Goal: Task Accomplishment & Management: Complete application form

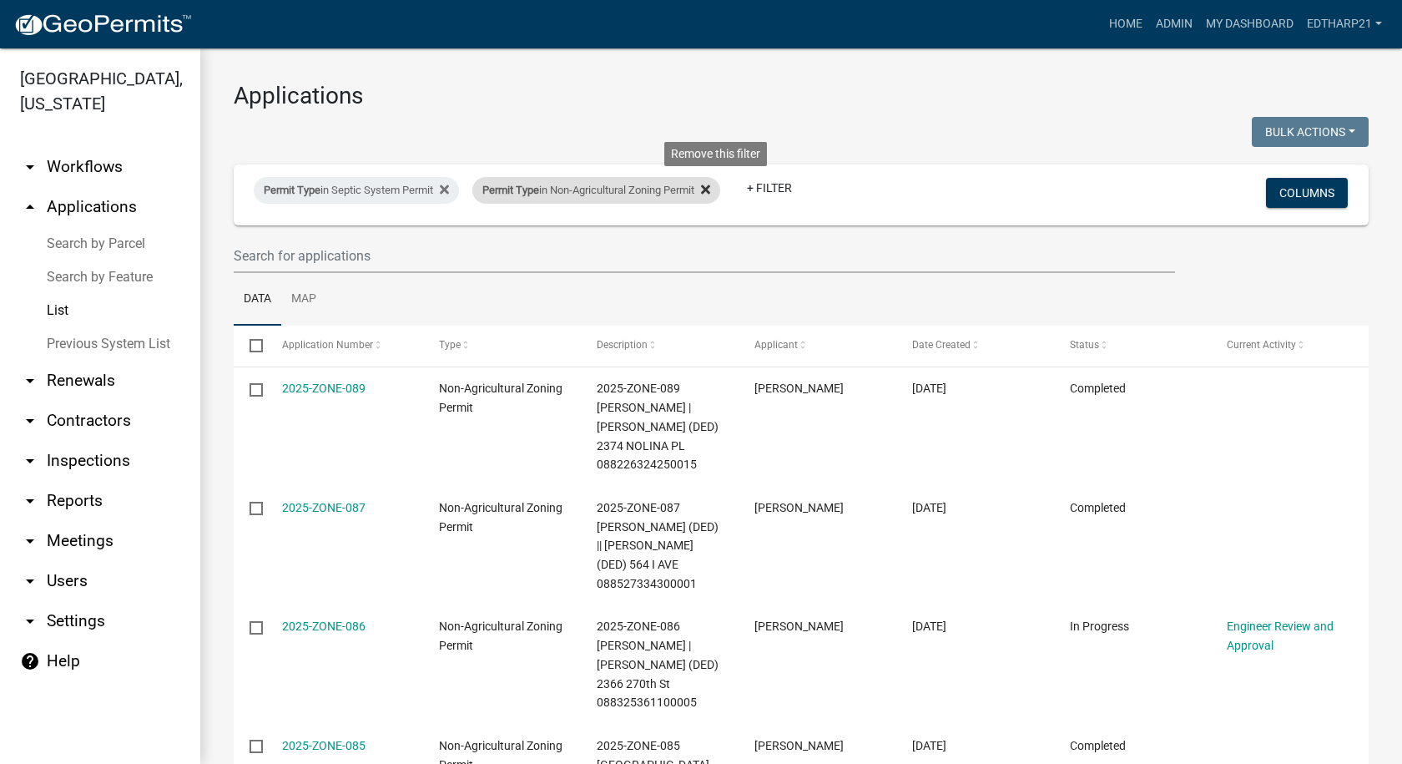
click at [710, 189] on icon at bounding box center [705, 189] width 9 height 13
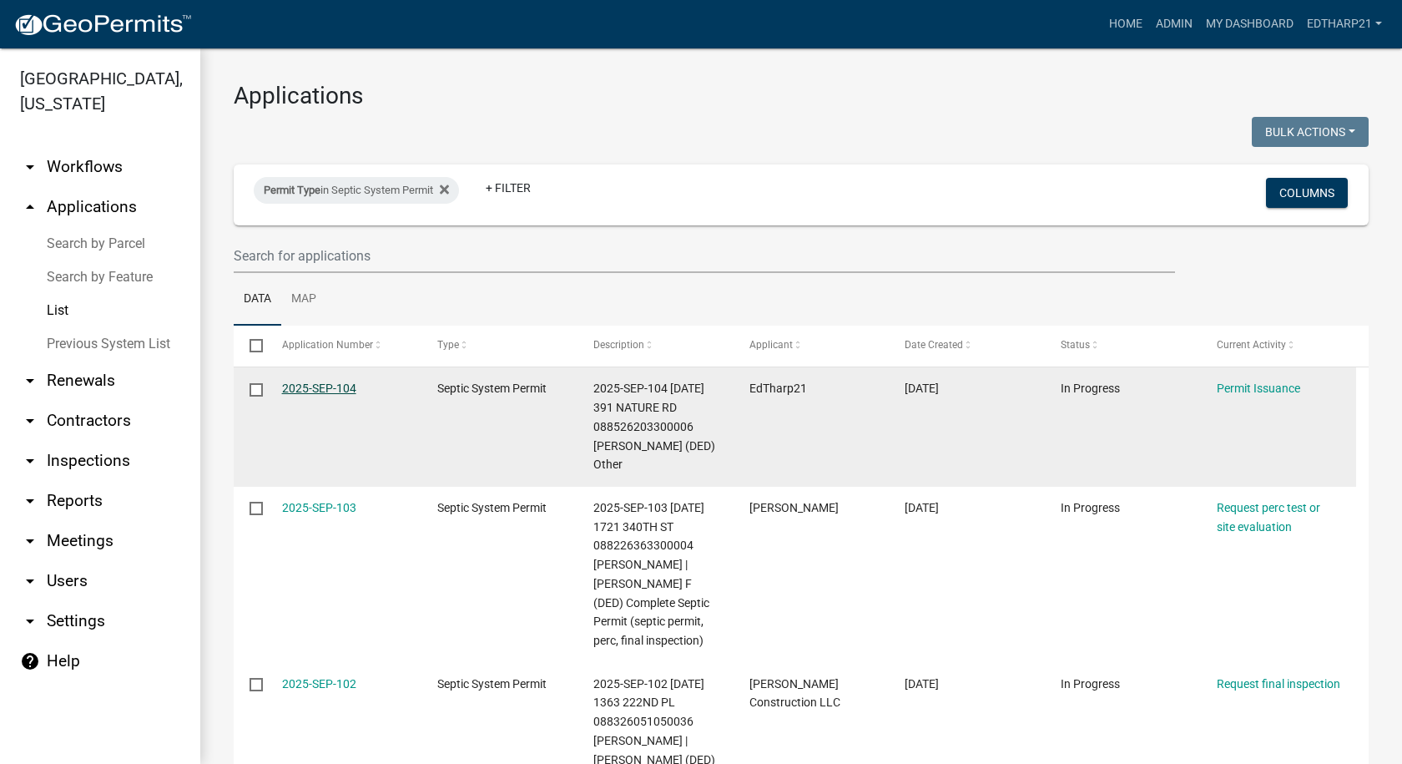
click at [322, 387] on link "2025-SEP-104" at bounding box center [319, 387] width 74 height 13
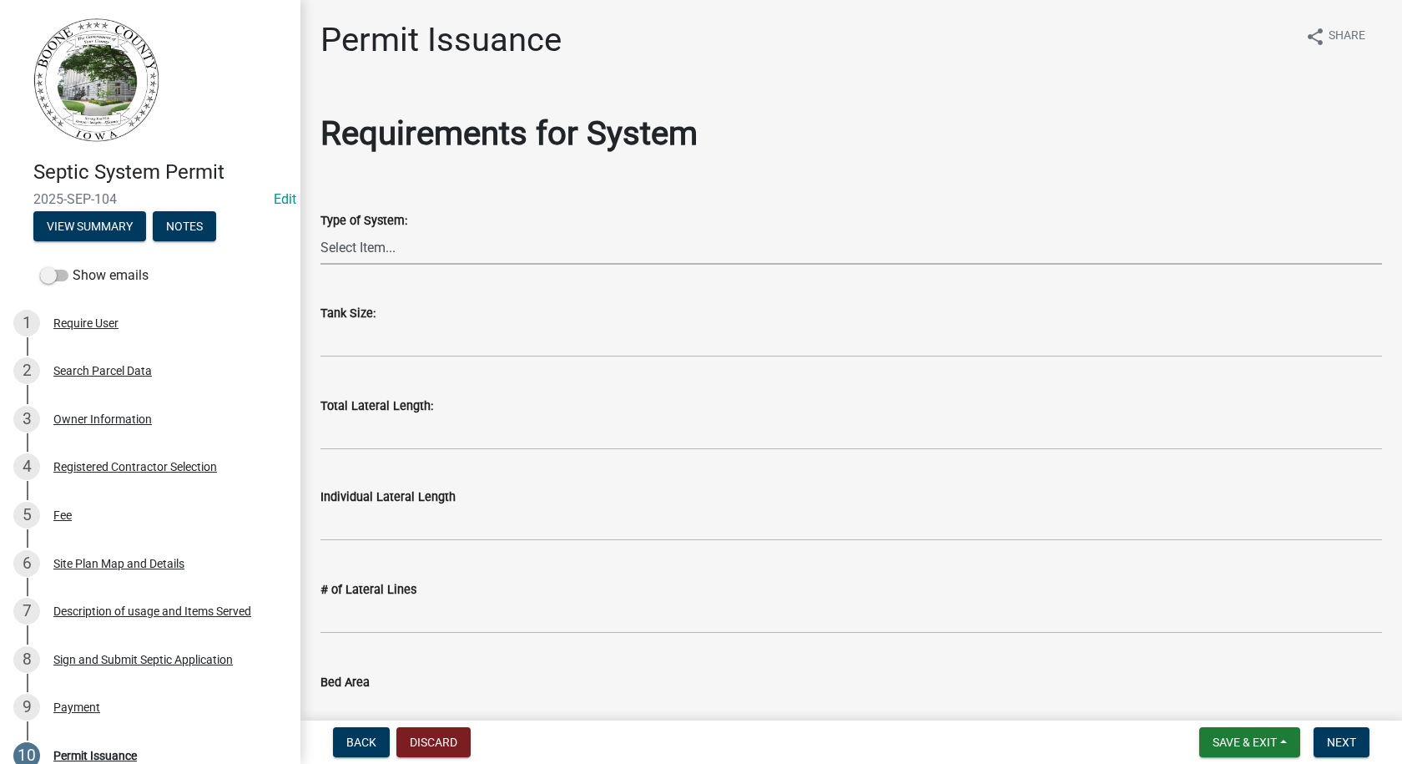
click at [361, 246] on select "Select Item... At grade [GEOGRAPHIC_DATA] Other Peat Sand filter Textile Waterl…" at bounding box center [851, 247] width 1062 height 34
click at [320, 230] on select "Select Item... At grade [GEOGRAPHIC_DATA] Other Peat Sand filter Textile Waterl…" at bounding box center [851, 247] width 1062 height 34
select select "d5ea713d-9362-4cc1-a895-473b1c802a55"
click at [357, 348] on input "text" at bounding box center [851, 340] width 1062 height 34
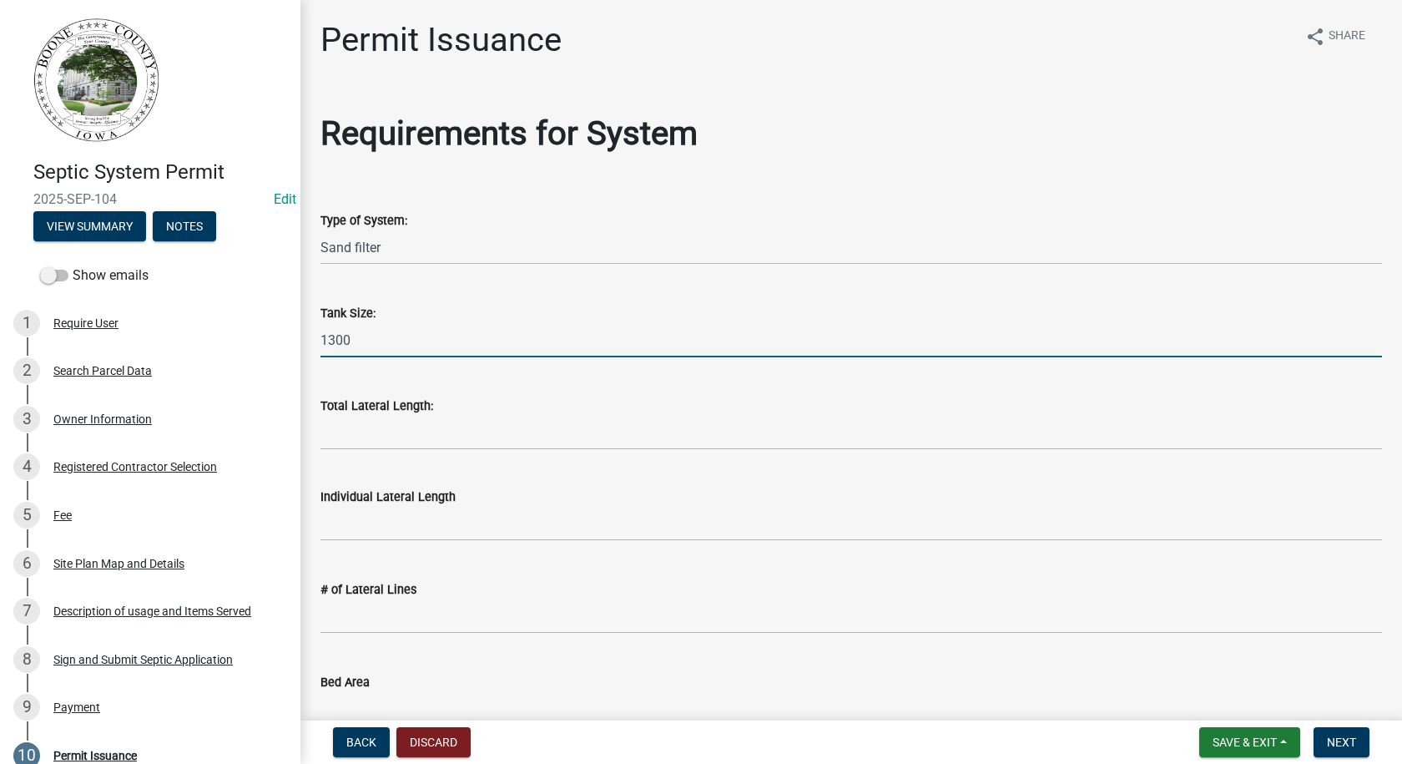
type input "1300"
click at [369, 436] on input "Total Lateral Length:" at bounding box center [851, 433] width 1062 height 34
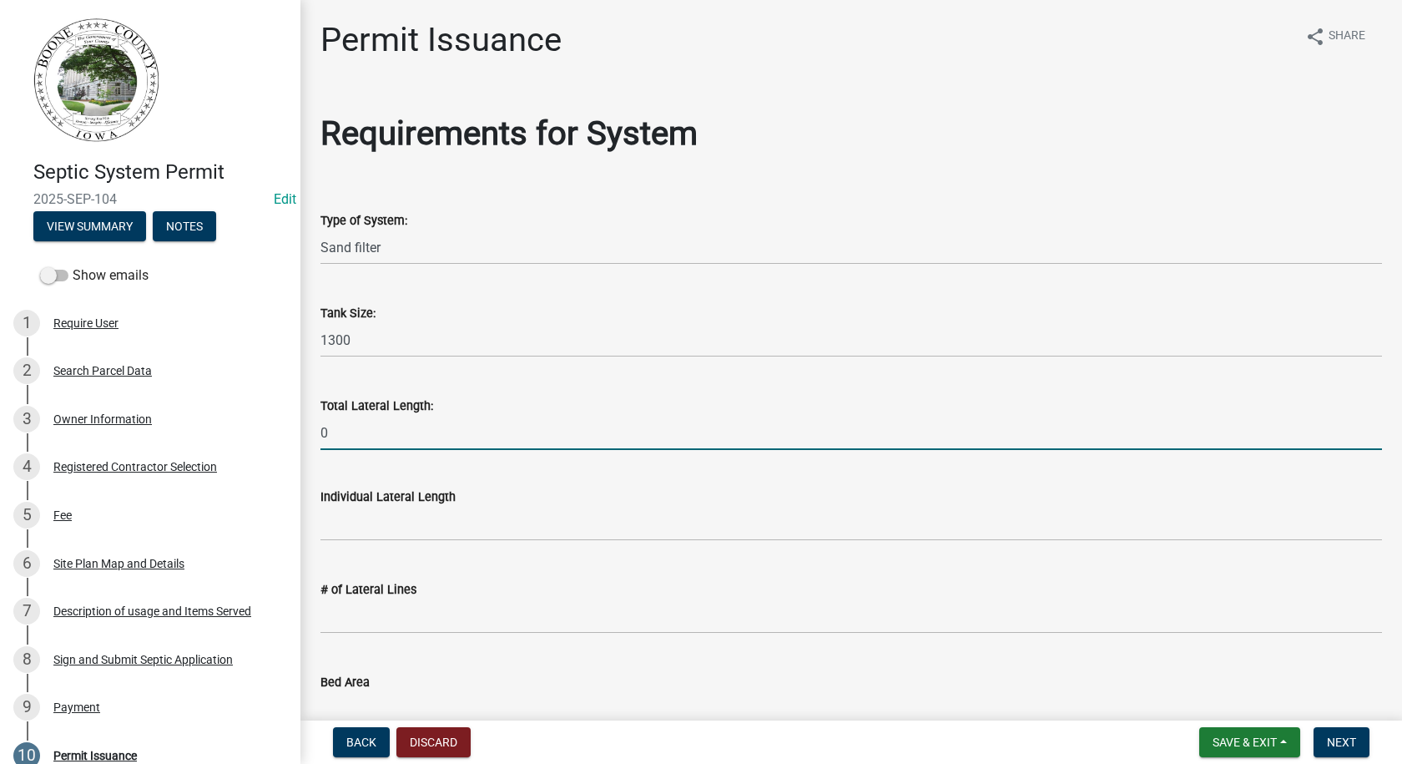
type input "0"
click at [367, 500] on label "Individual Lateral Length" at bounding box center [387, 498] width 135 height 12
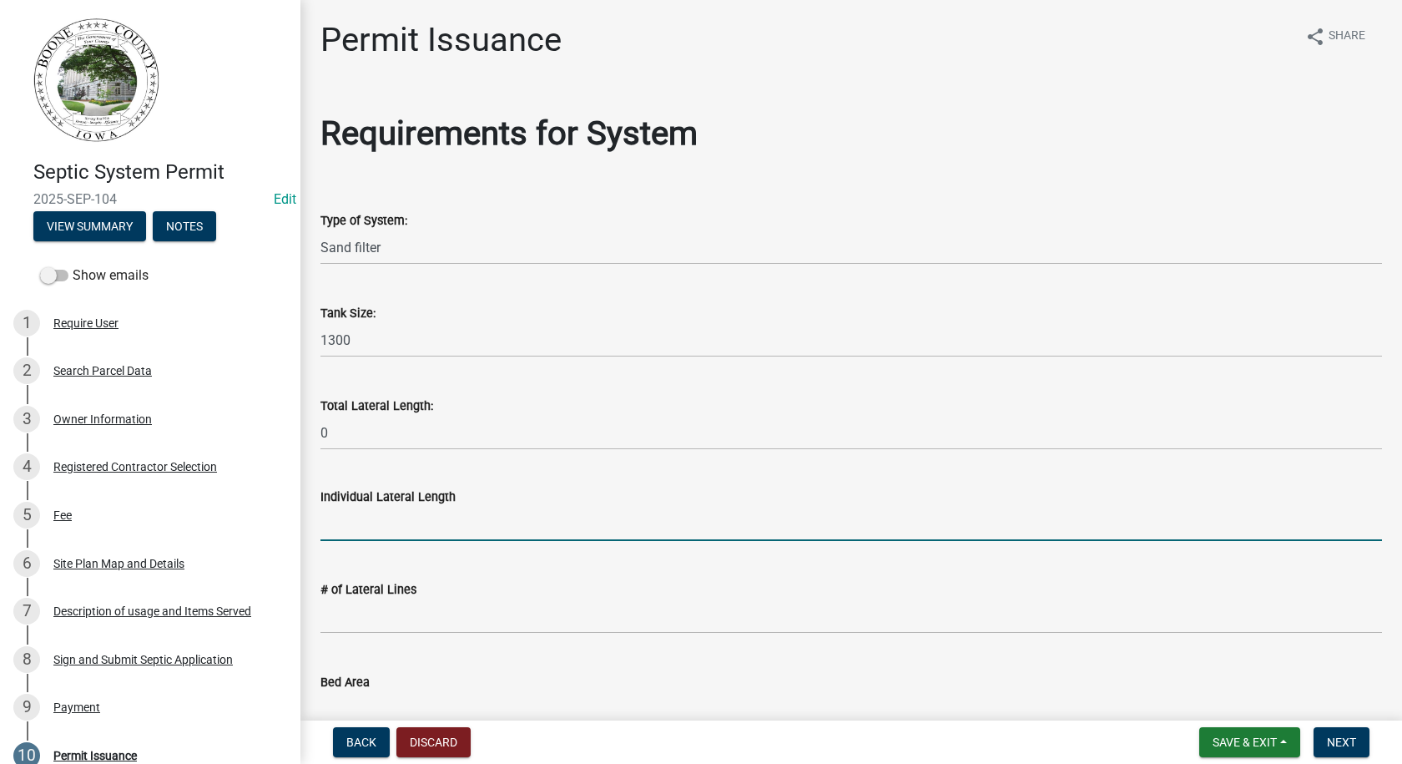
click at [367, 527] on input "text" at bounding box center [851, 524] width 1062 height 34
type input "0"
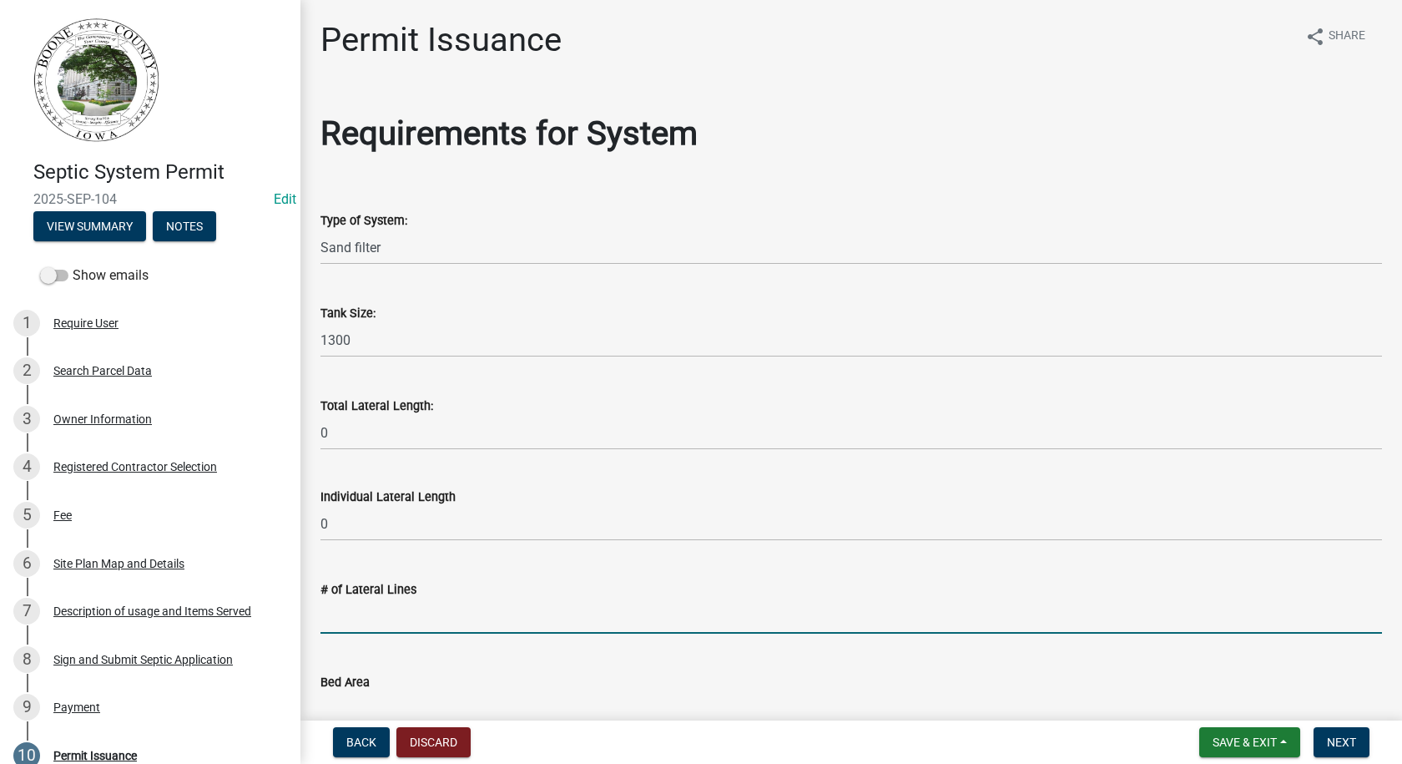
click at [349, 622] on input "text" at bounding box center [851, 616] width 1062 height 34
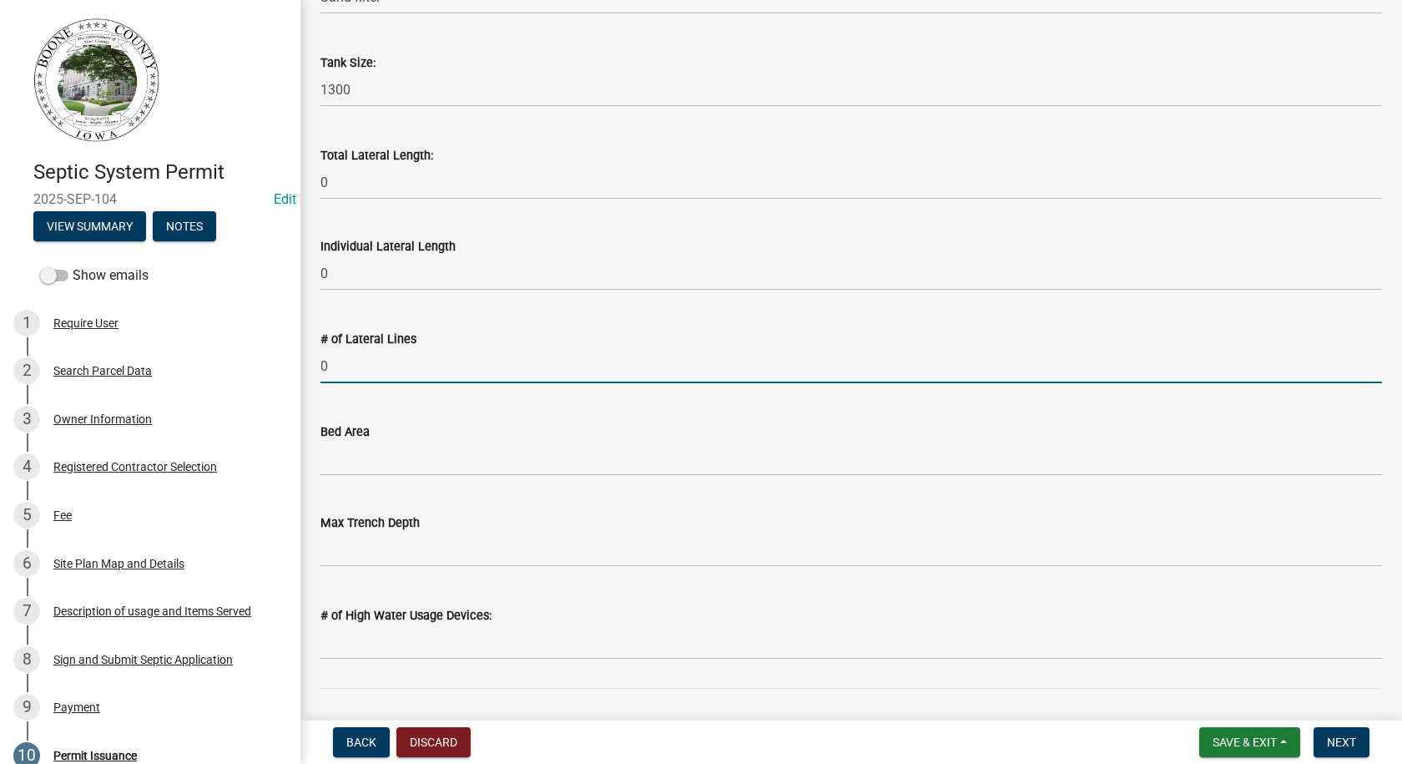
type input "0"
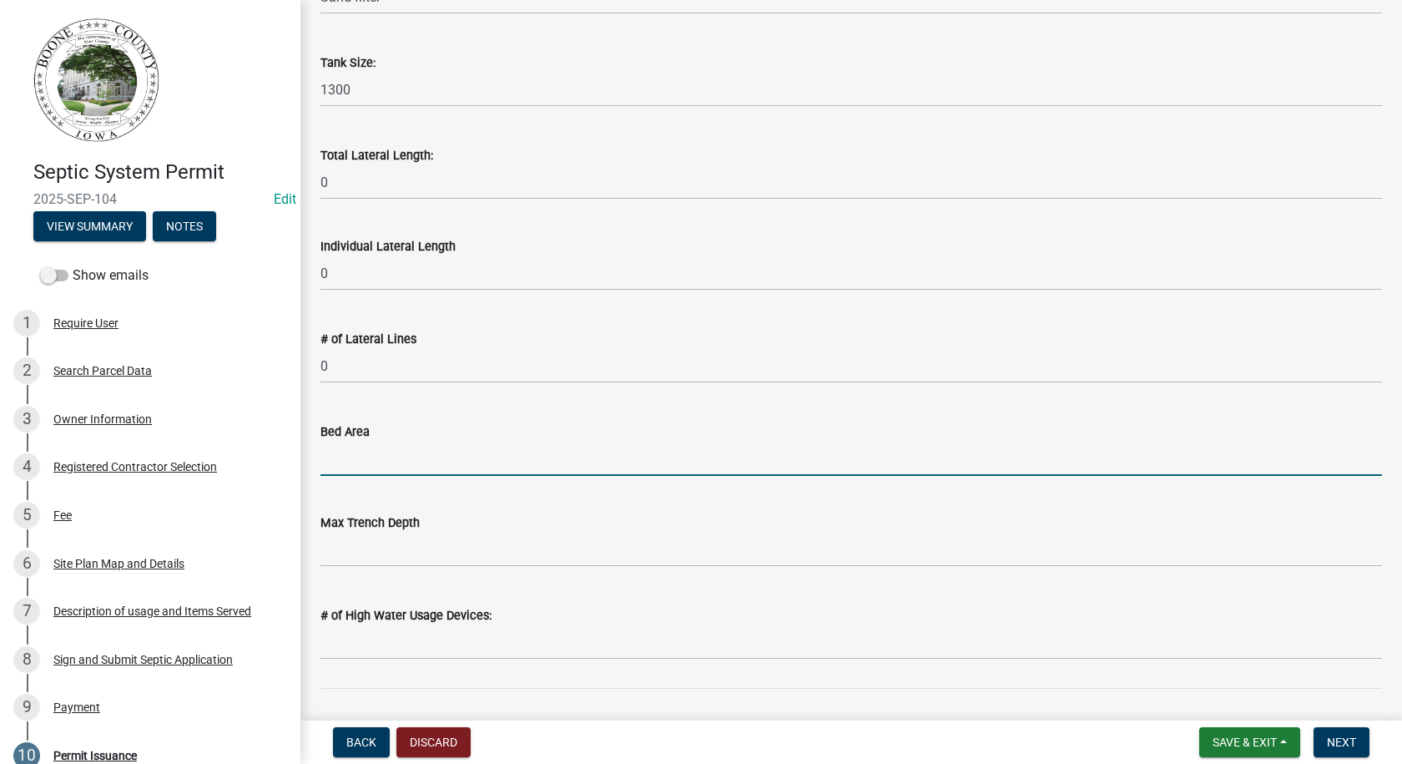
click at [335, 445] on input "Bed Area" at bounding box center [851, 458] width 1062 height 34
type input "960 SQFT SAnd Filter"
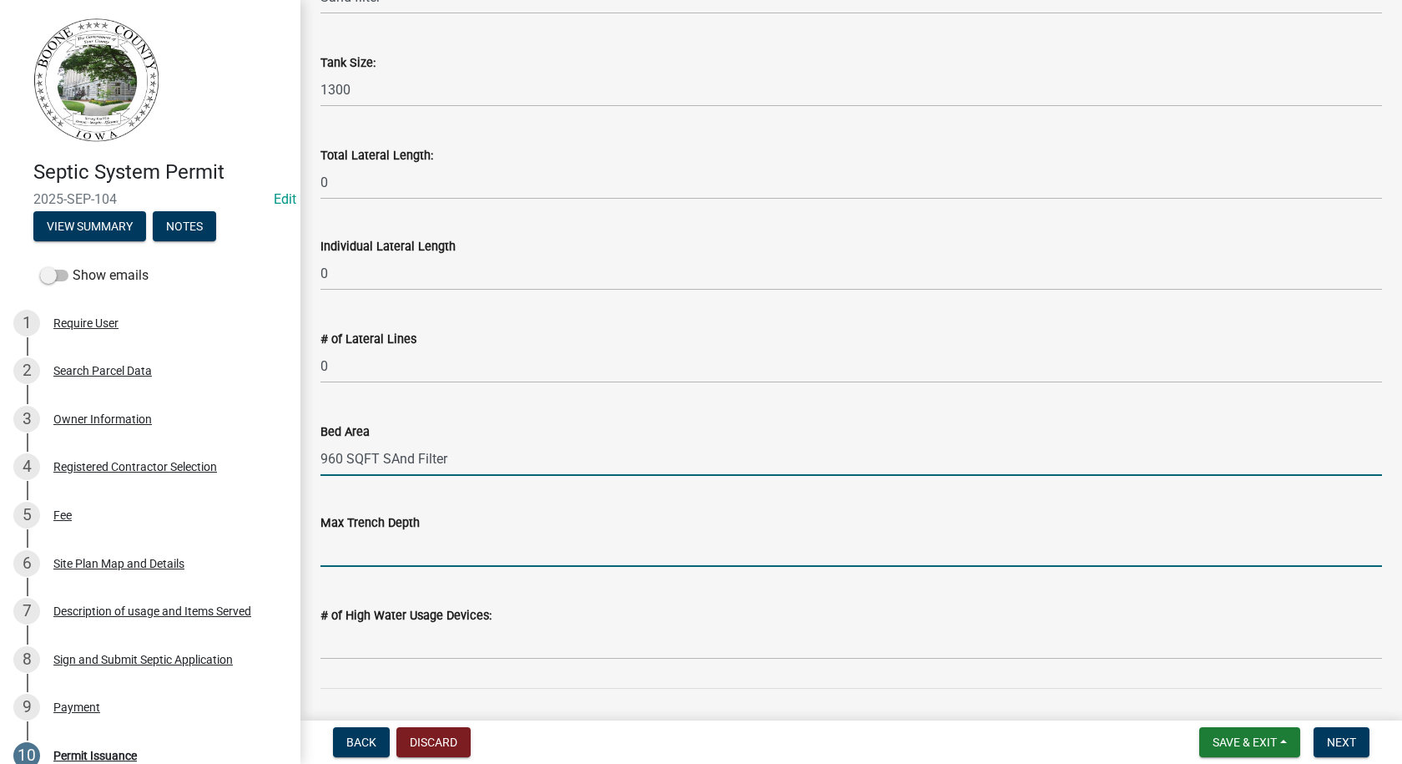
click at [401, 546] on input "text" at bounding box center [851, 549] width 1062 height 34
type input "0"
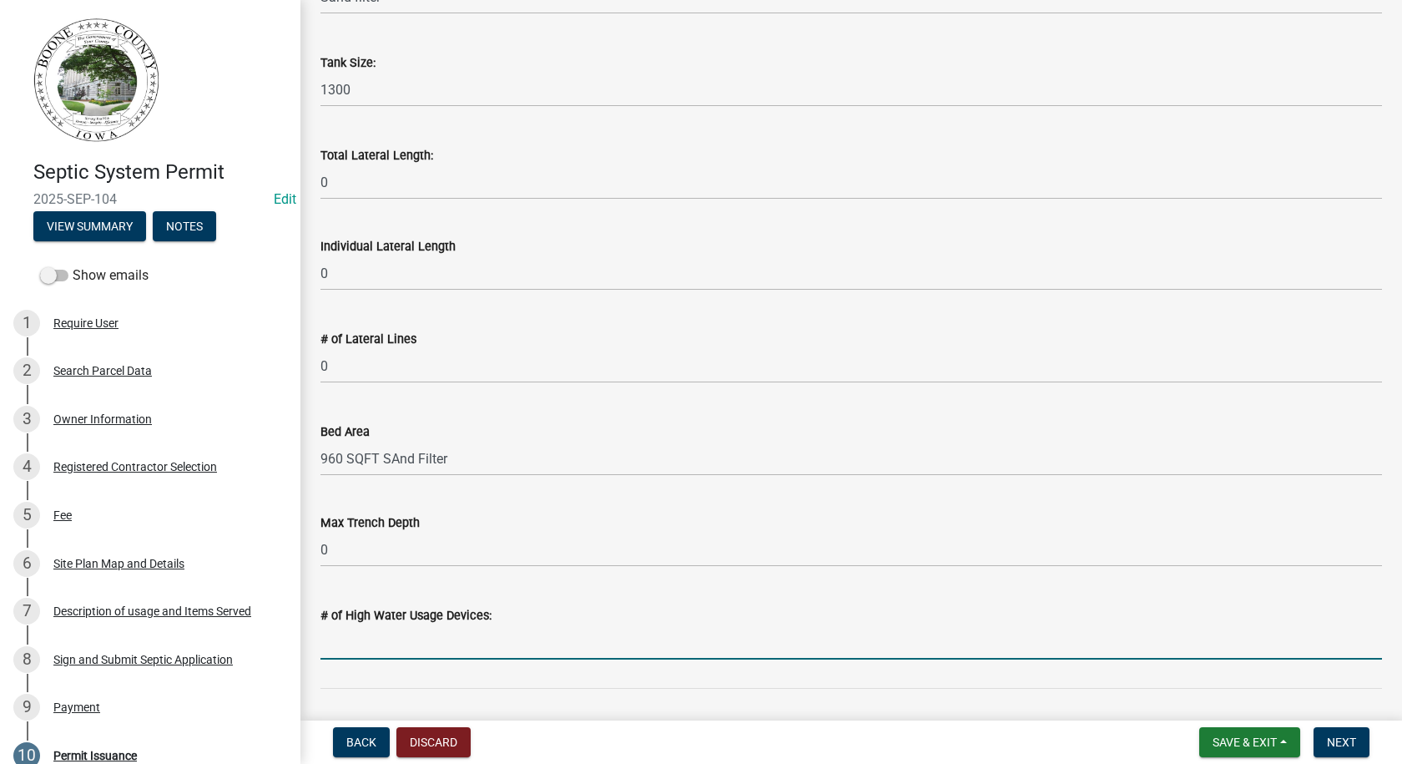
click at [371, 653] on input "text" at bounding box center [851, 642] width 1062 height 34
type input "1"
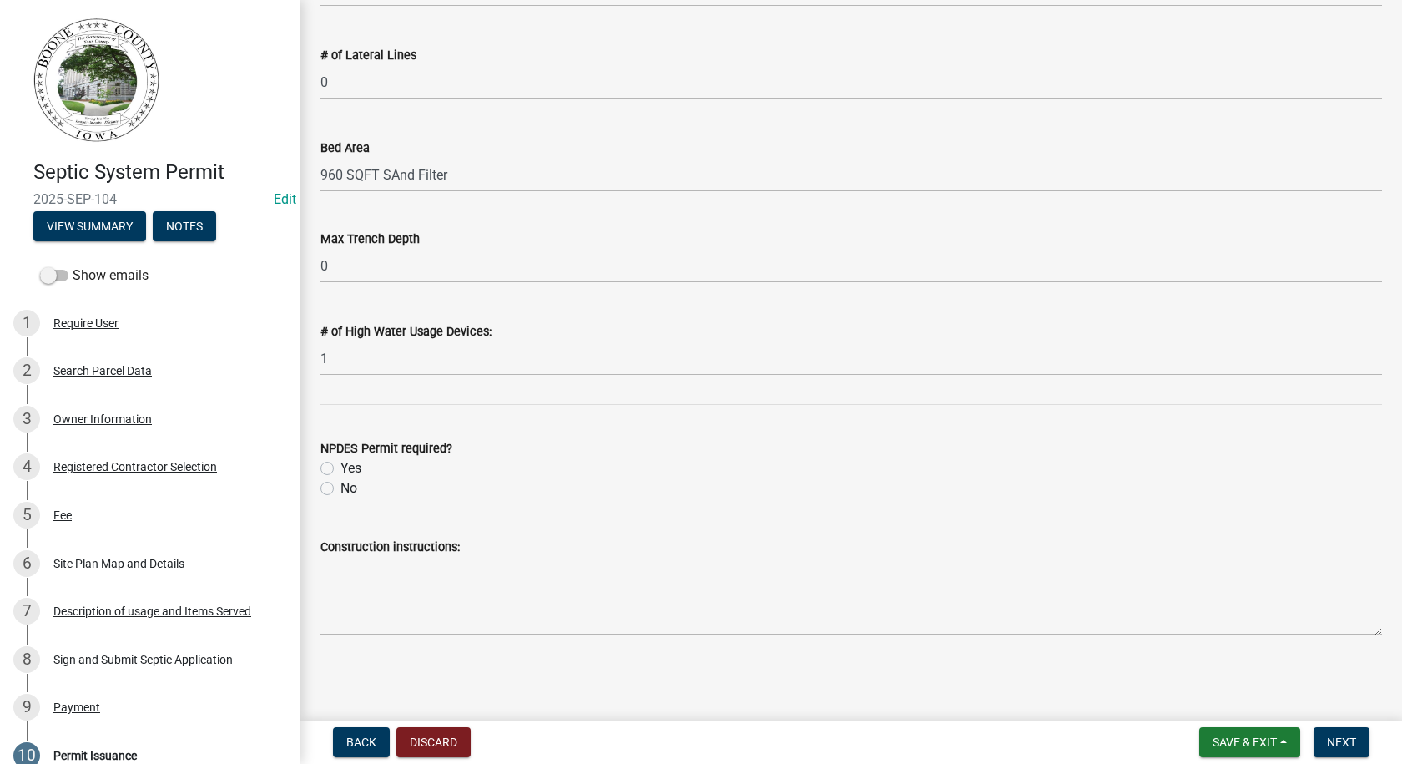
click at [340, 487] on label "No" at bounding box center [348, 488] width 17 height 20
click at [340, 487] on input "No" at bounding box center [345, 483] width 11 height 11
radio input "true"
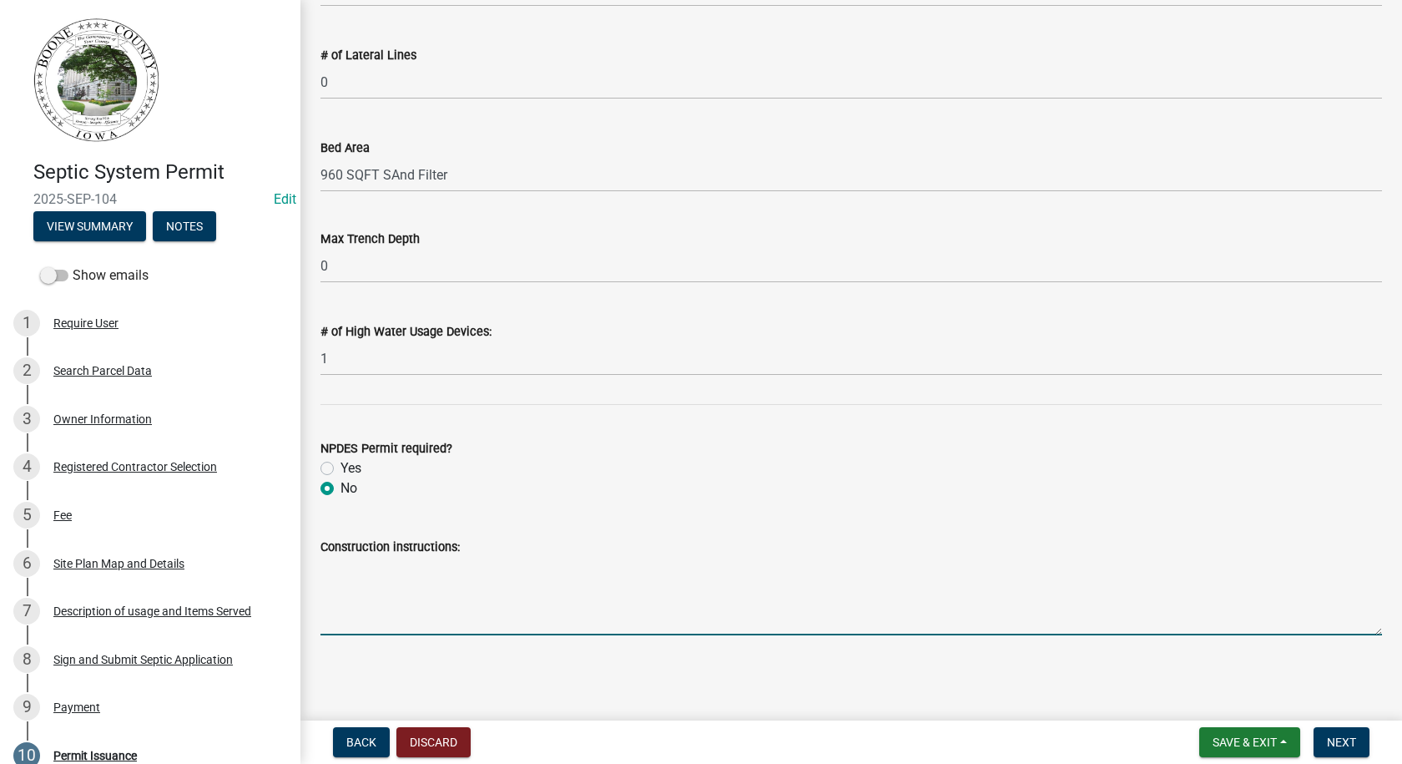
click at [325, 565] on textarea "Construction instructions:" at bounding box center [851, 596] width 1062 height 78
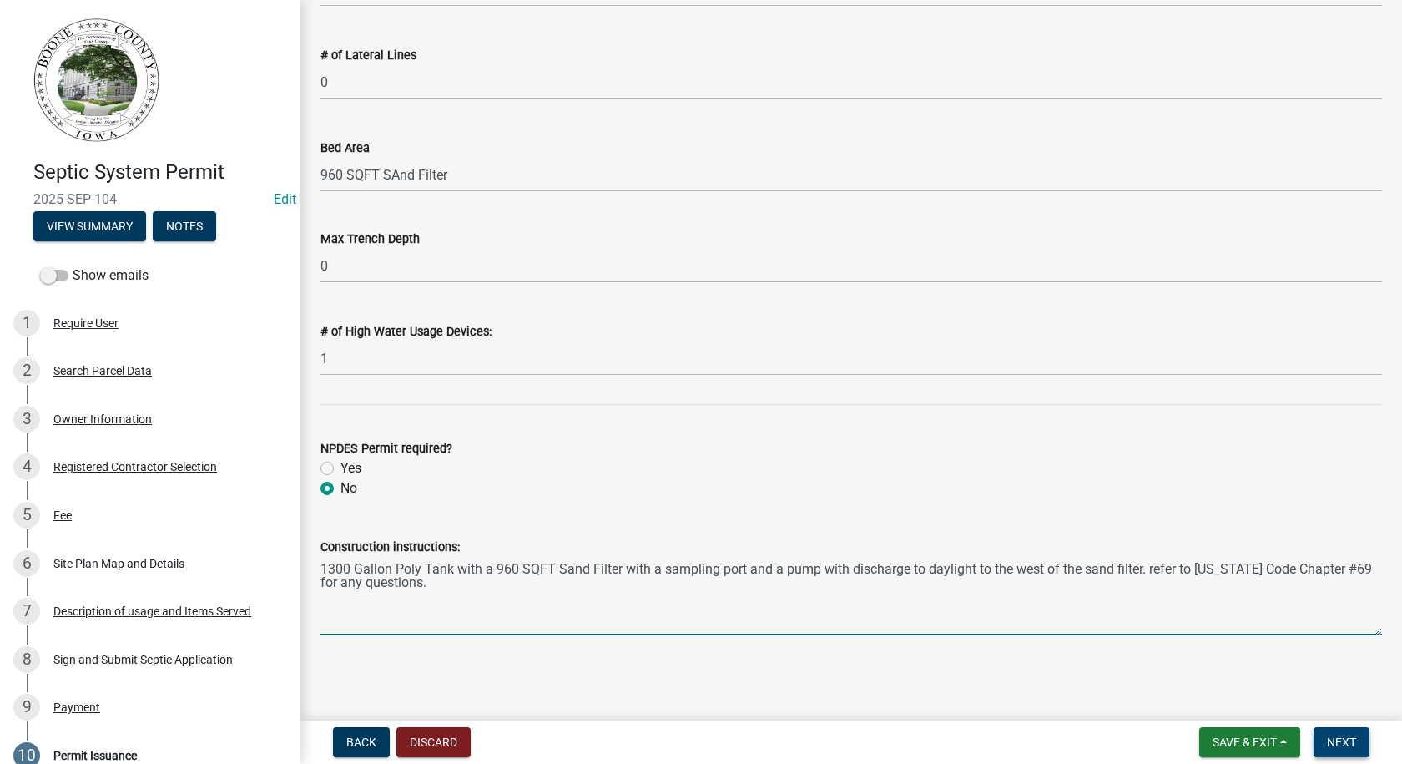
type textarea "1300 Gallon Poly Tank with a 960 SQFT Sand Filter with a sampling port and a pu…"
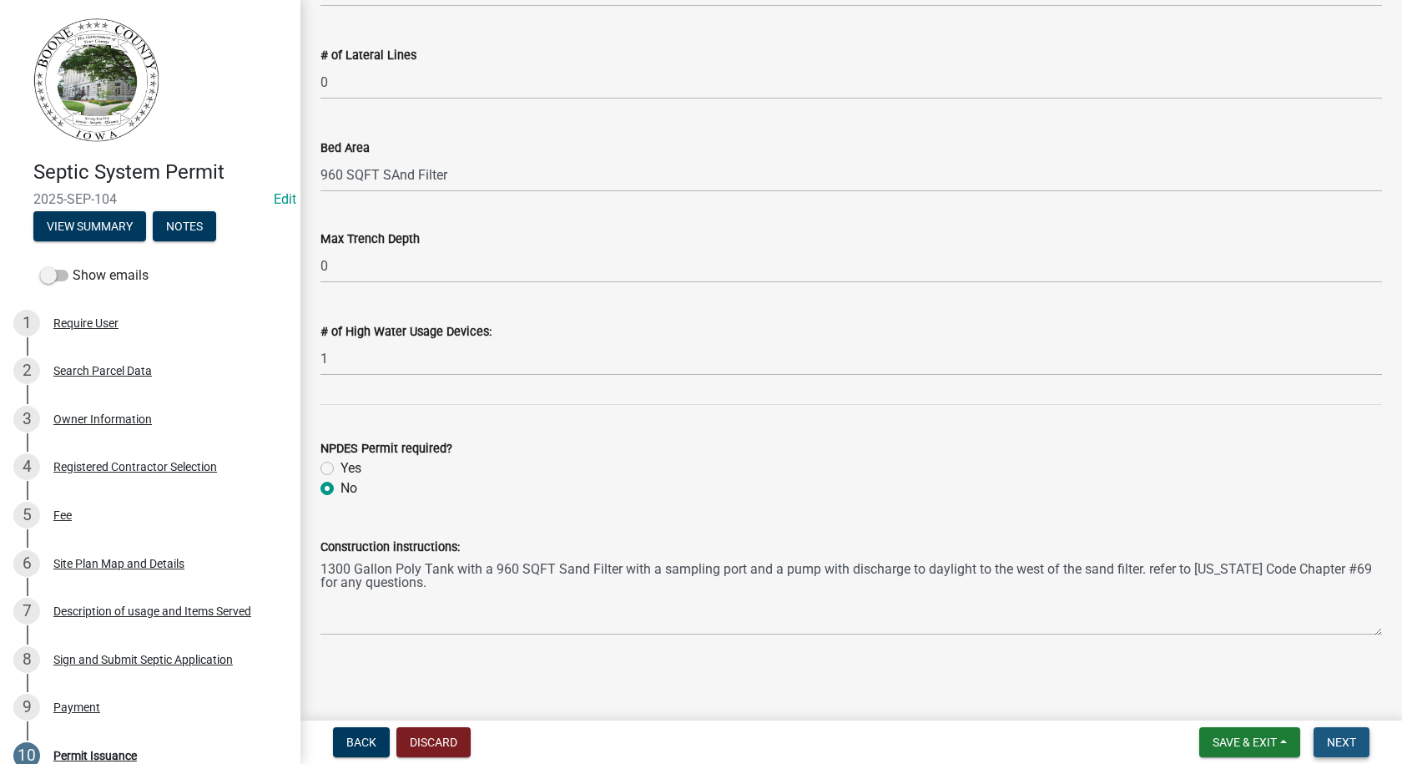
click at [1344, 742] on span "Next" at bounding box center [1341, 741] width 29 height 13
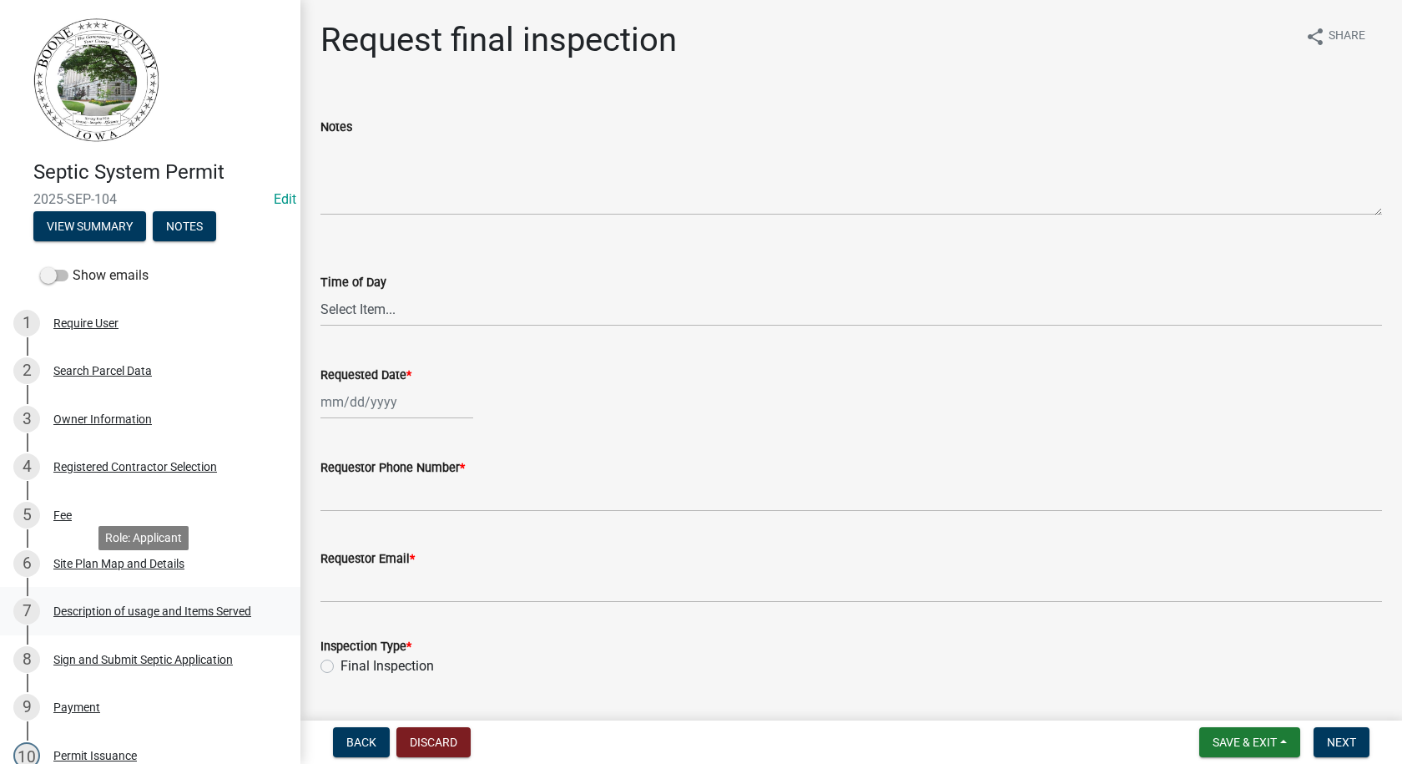
scroll to position [250, 0]
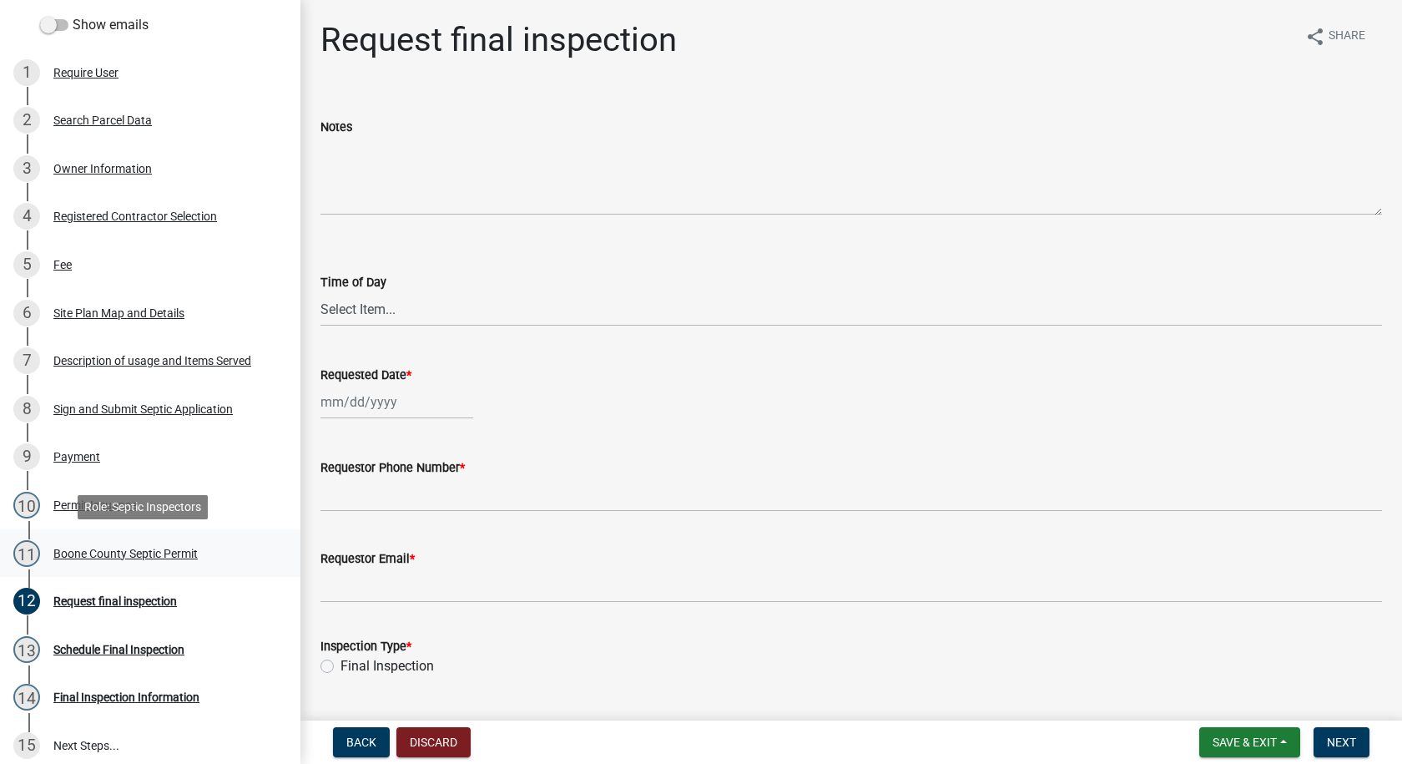
click at [109, 551] on div "Boone County Septic Permit" at bounding box center [125, 553] width 144 height 12
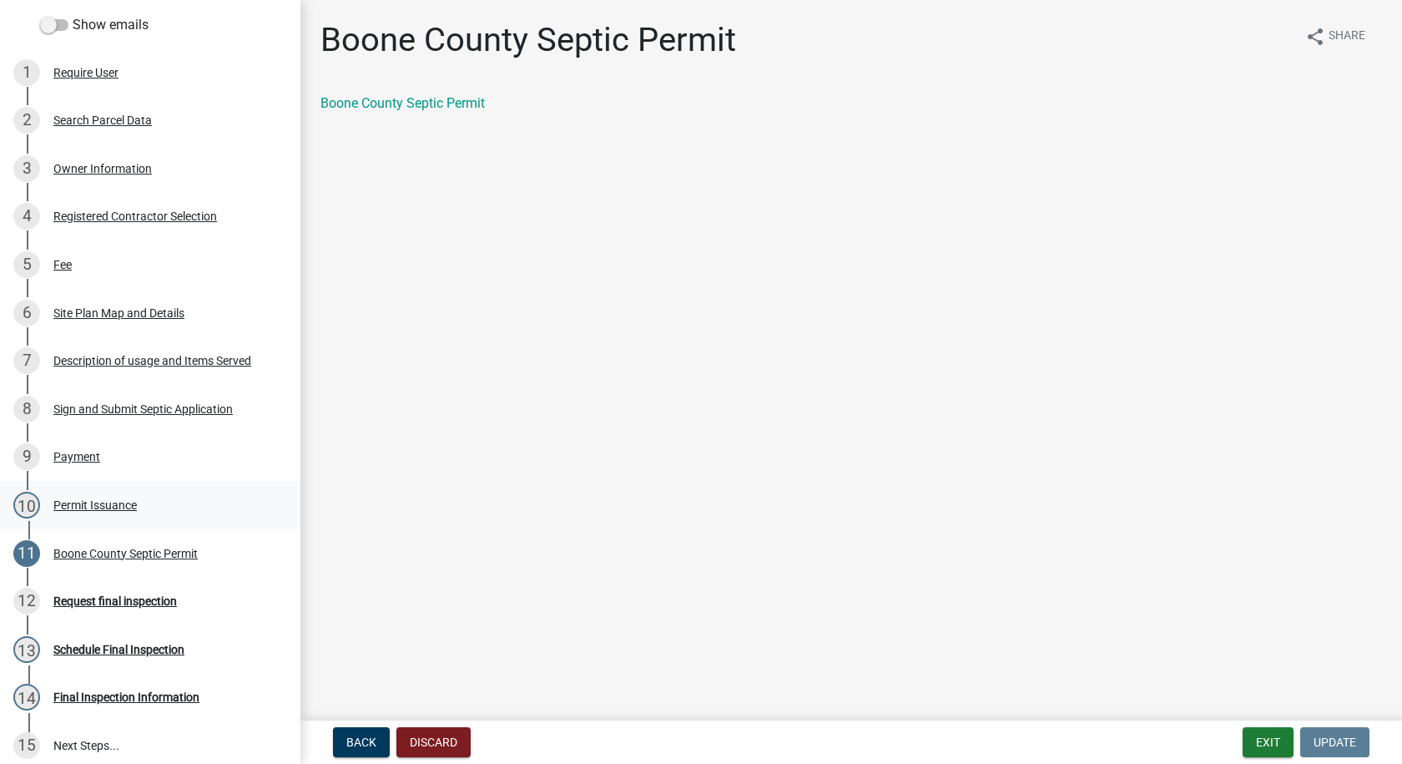
click at [120, 504] on div "Permit Issuance" at bounding box center [94, 505] width 83 height 12
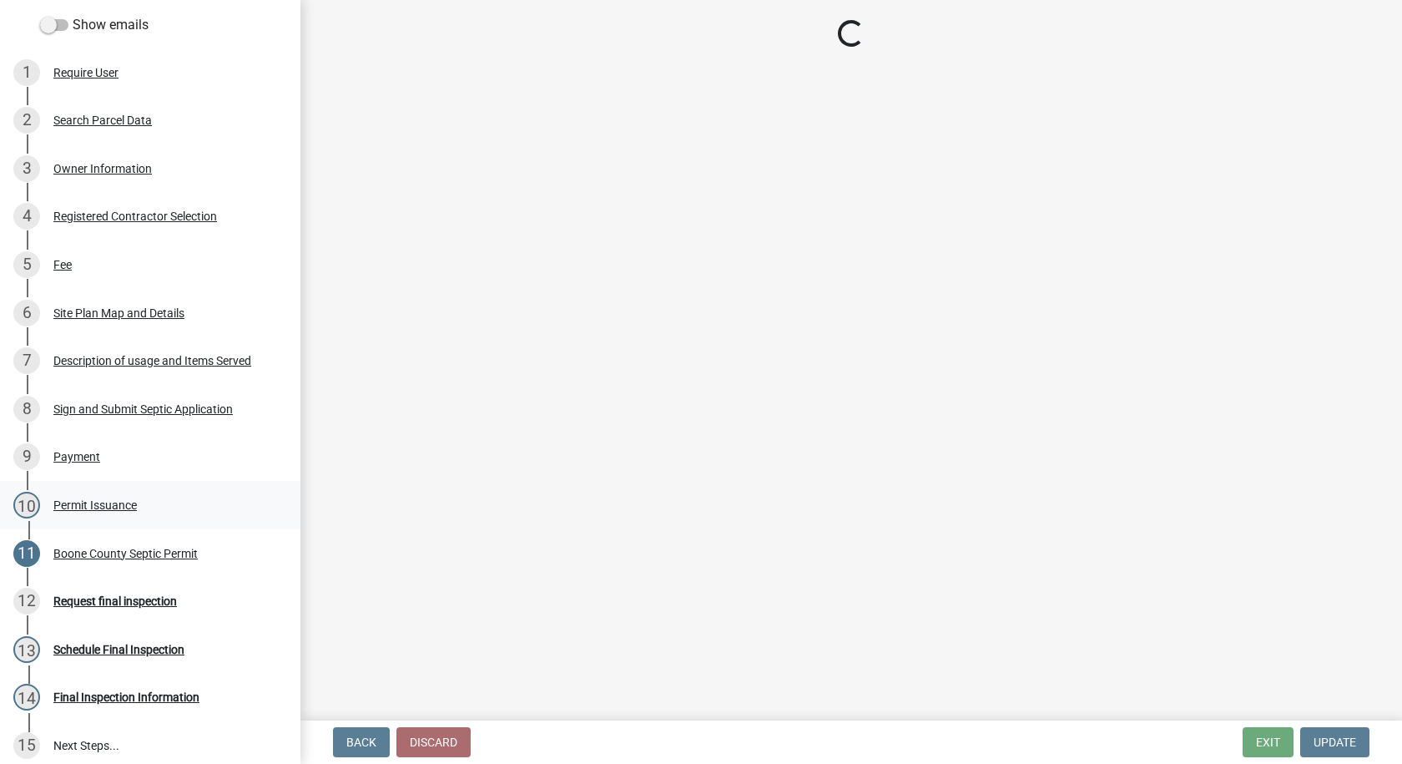
select select "d5ea713d-9362-4cc1-a895-473b1c802a55"
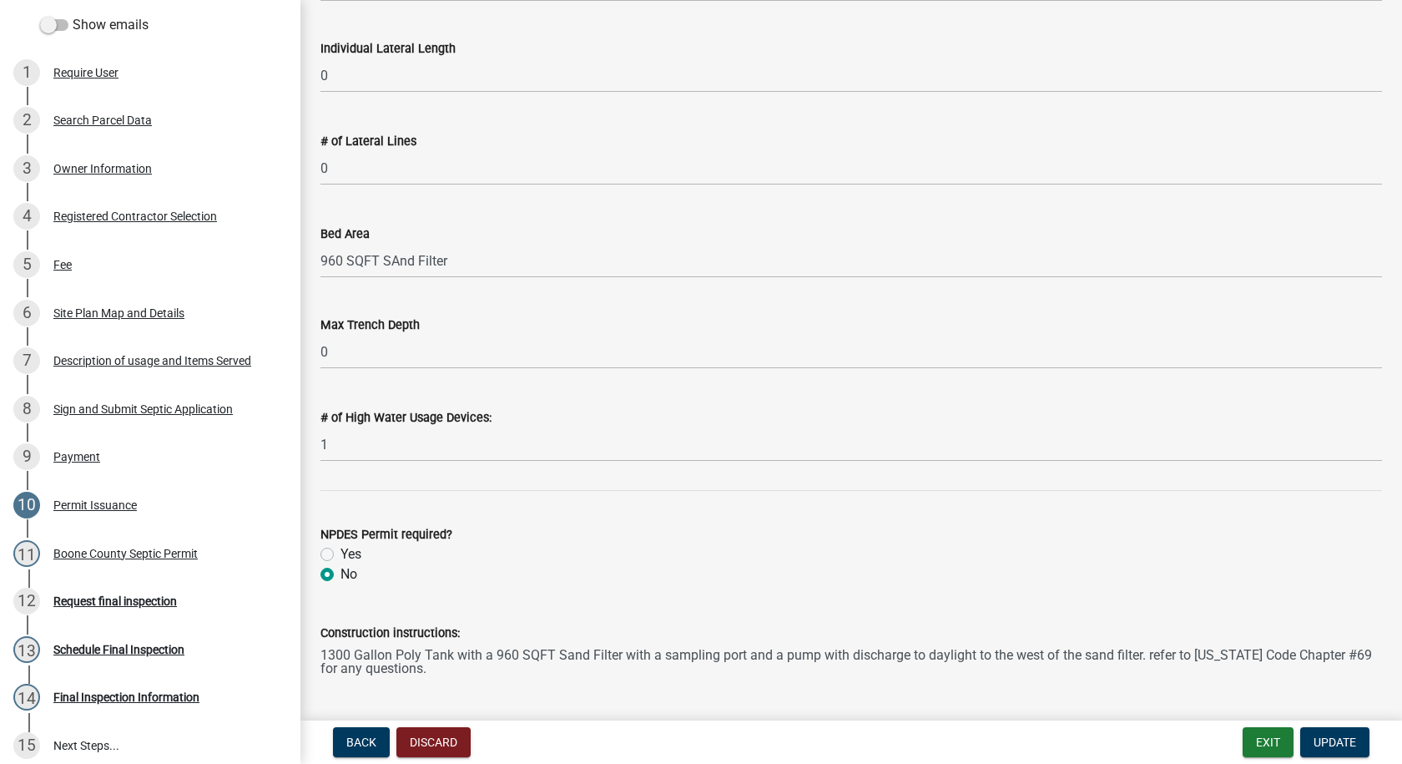
scroll to position [534, 0]
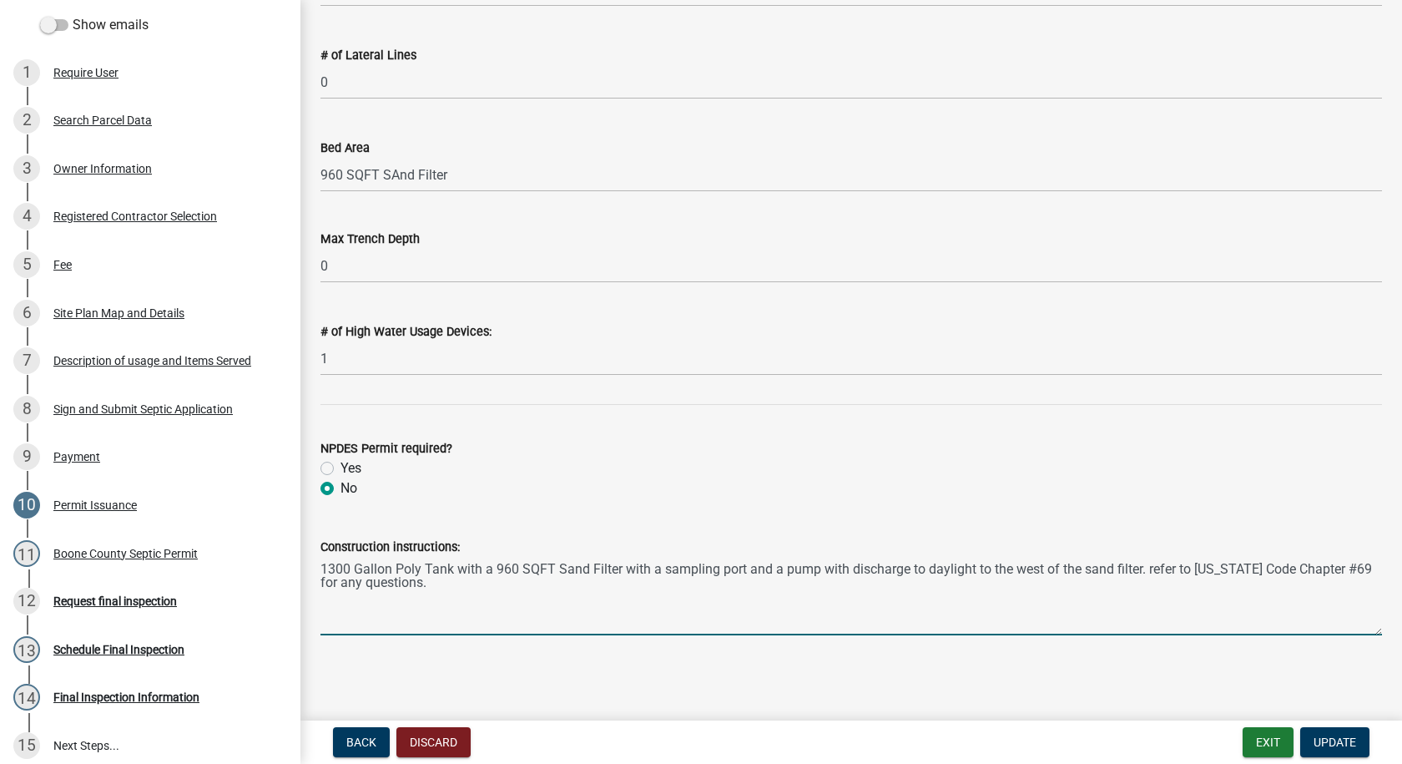
click at [406, 584] on textarea "1300 Gallon Poly Tank with a 960 SQFT Sand Filter with a sampling port and a pu…" at bounding box center [851, 596] width 1062 height 78
type textarea "1300 Gallon Poly Tank with a 960 SQFT Sand Filter with a sampling port and a pu…"
click at [130, 552] on div "Boone County Septic Permit" at bounding box center [125, 553] width 144 height 12
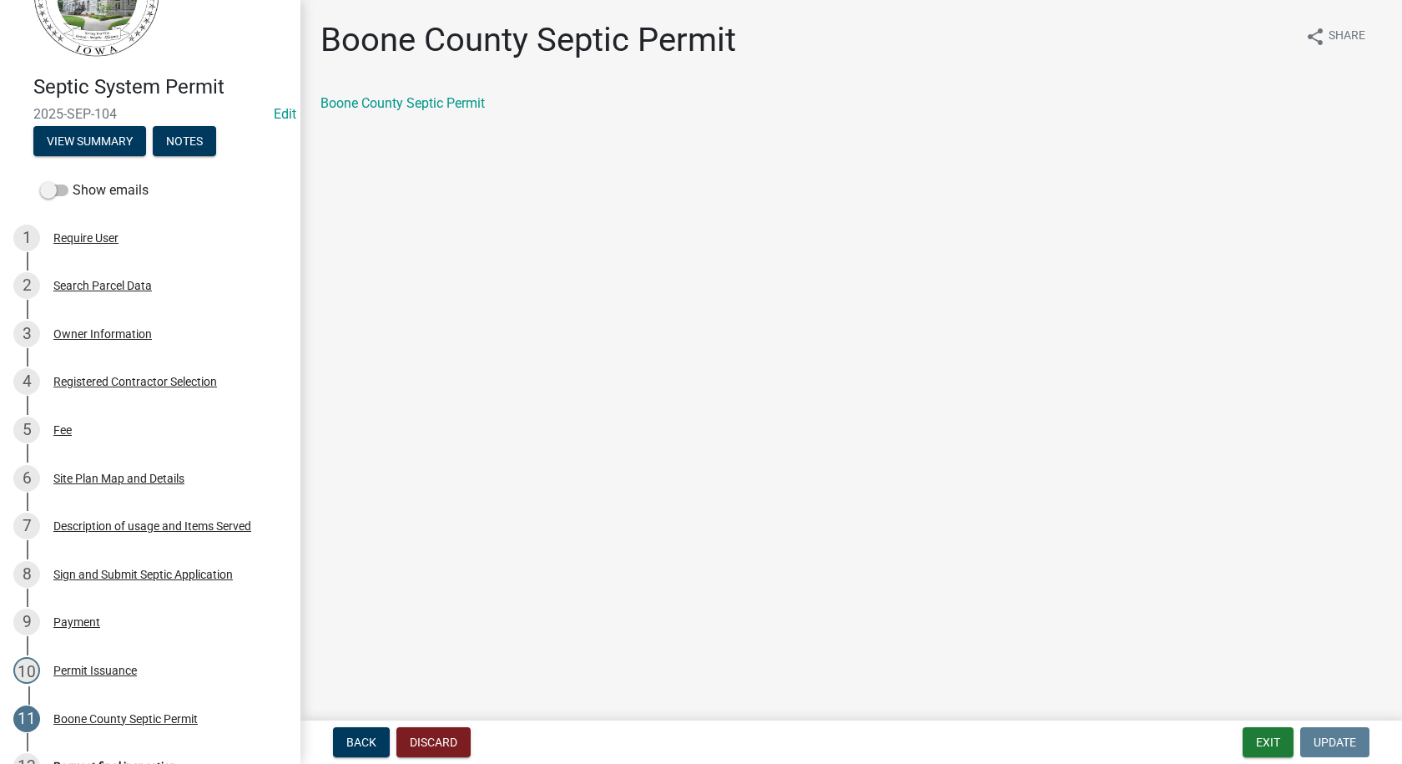
scroll to position [0, 0]
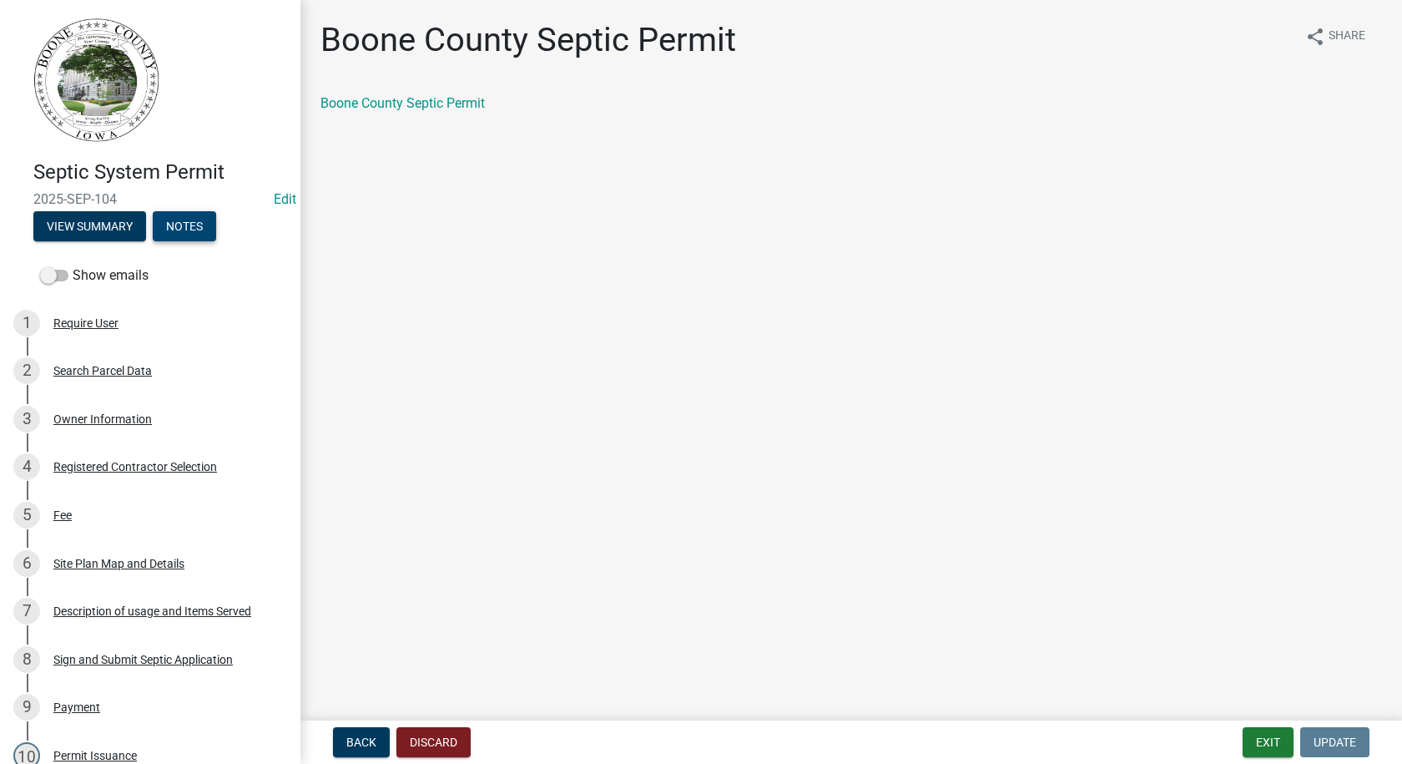
click at [184, 226] on button "Notes" at bounding box center [184, 226] width 63 height 30
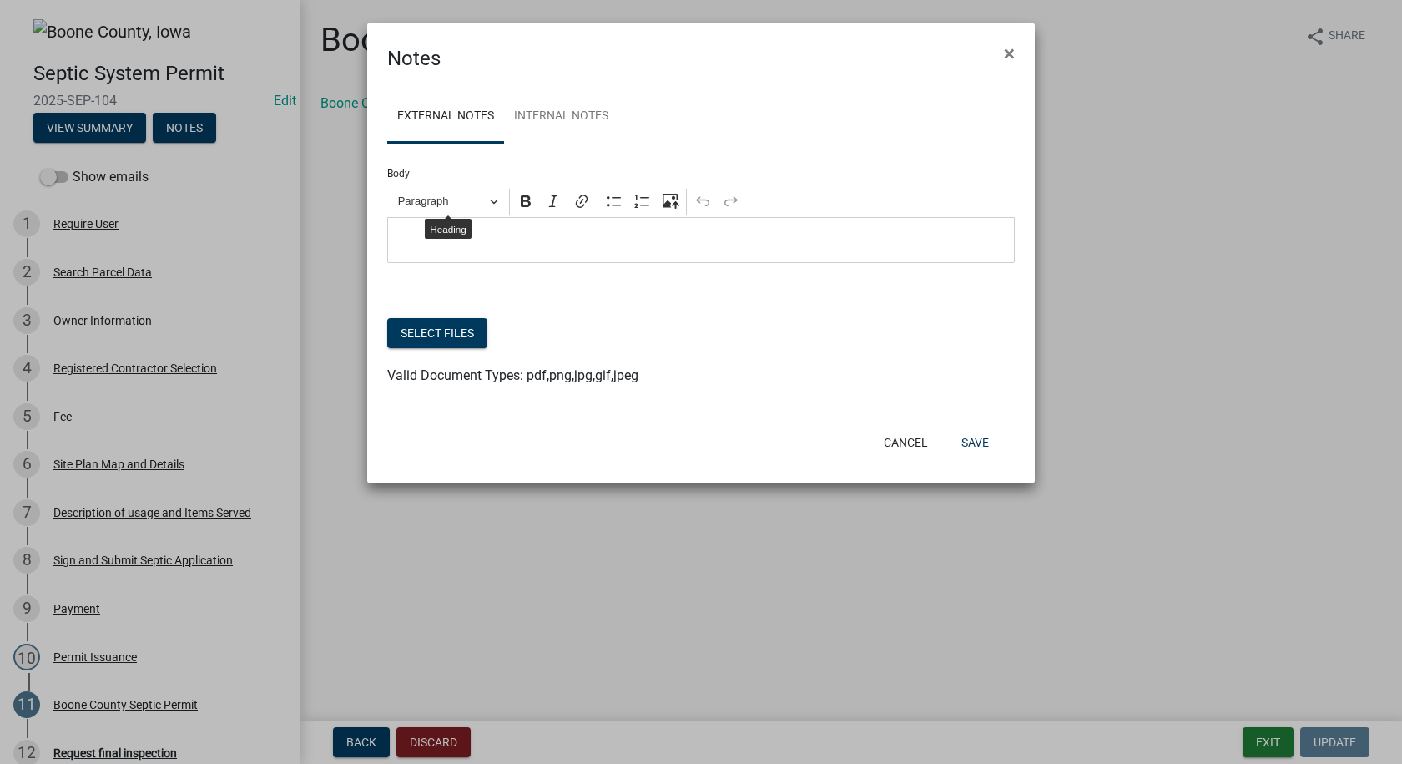
click at [406, 231] on p "Editor editing area: main. Press Alt+0 for help." at bounding box center [701, 240] width 610 height 20
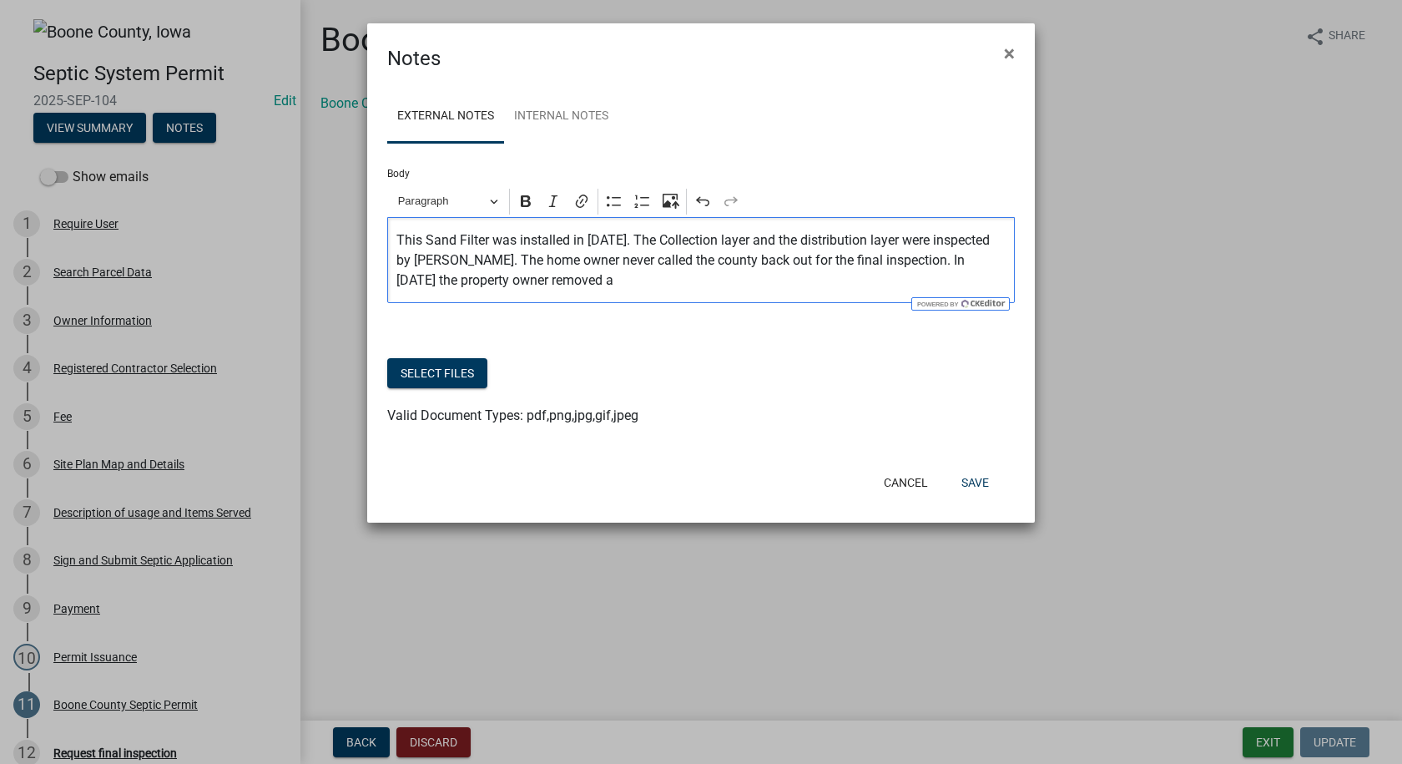
click at [455, 282] on p "This Sand Filter was installed in [DATE]. The Collection layer and the distribu…" at bounding box center [701, 260] width 610 height 60
click at [430, 280] on p "This Sand Filter was installed in [DATE]. The Collection layer and the distribu…" at bounding box center [701, 260] width 610 height 60
drag, startPoint x: 615, startPoint y: 281, endPoint x: 618, endPoint y: 291, distance: 10.3
click at [618, 287] on p "This Sand Filter was installed in [DATE]. The Collection layer and the distribu…" at bounding box center [701, 260] width 610 height 60
click at [845, 282] on p "This Sand Filter was installed in [DATE]. The Collection layer and the distribu…" at bounding box center [701, 260] width 610 height 60
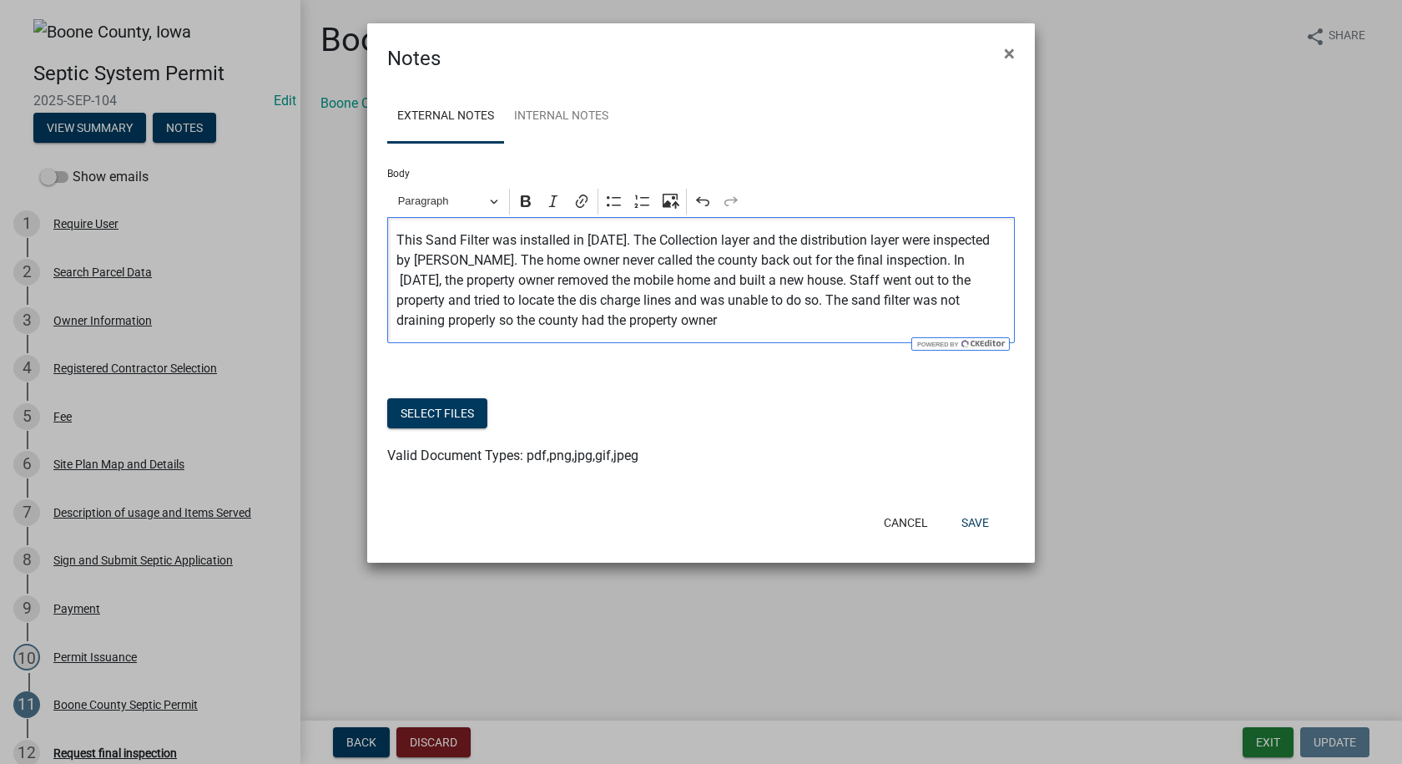
click at [721, 324] on p "This Sand Filter was installed in [DATE]. The Collection layer and the distribu…" at bounding box center [701, 280] width 610 height 100
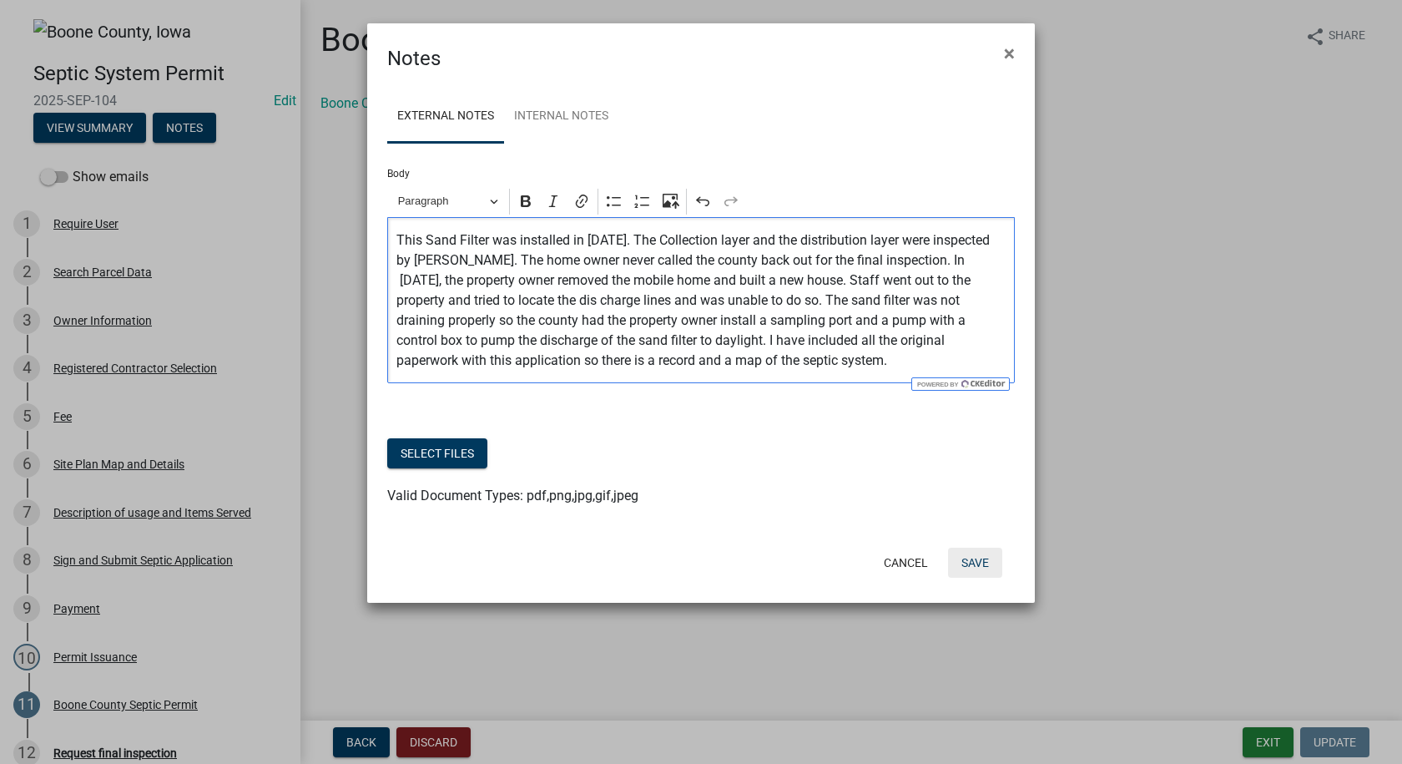
click at [968, 559] on button "Save" at bounding box center [975, 562] width 54 height 30
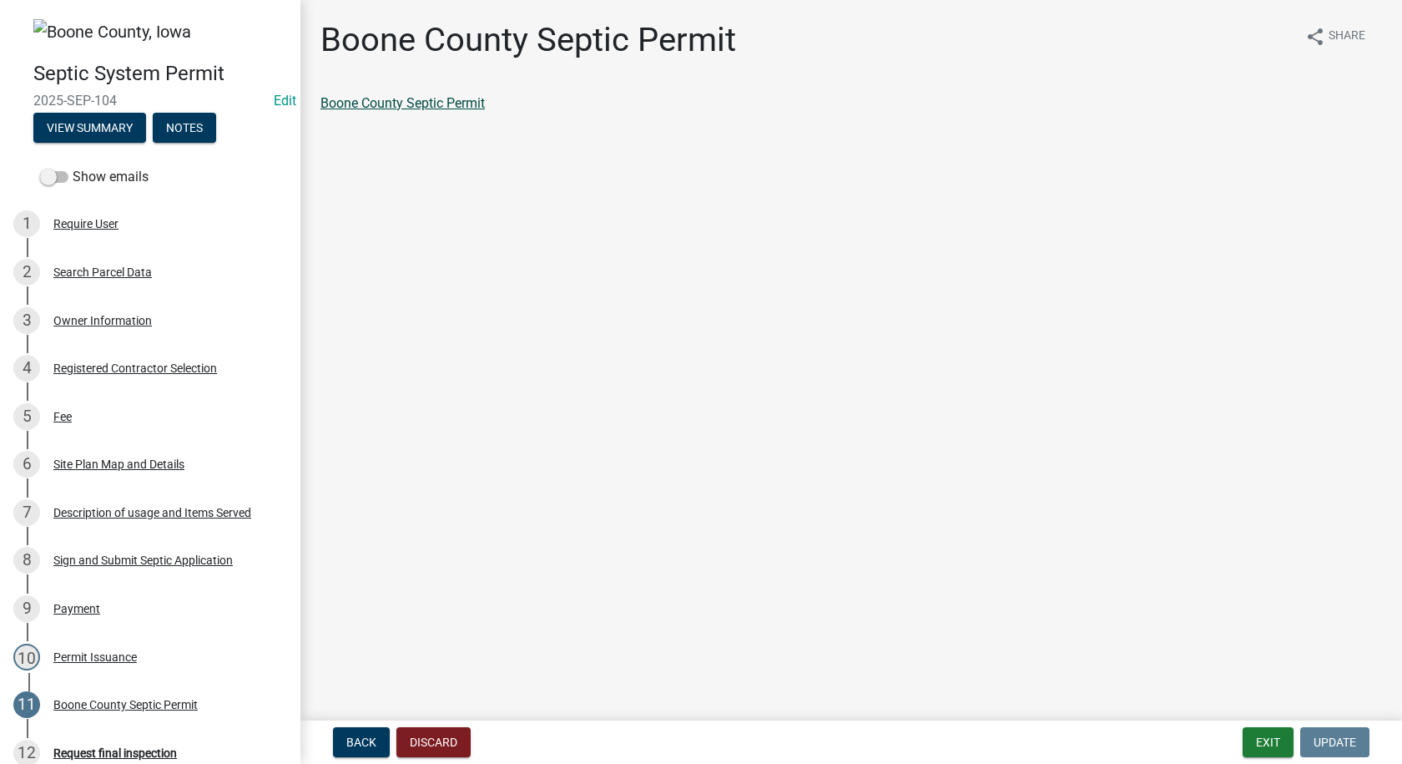
click at [402, 97] on link "Boone County Septic Permit" at bounding box center [402, 103] width 164 height 16
click at [129, 124] on button "View Summary" at bounding box center [89, 128] width 113 height 30
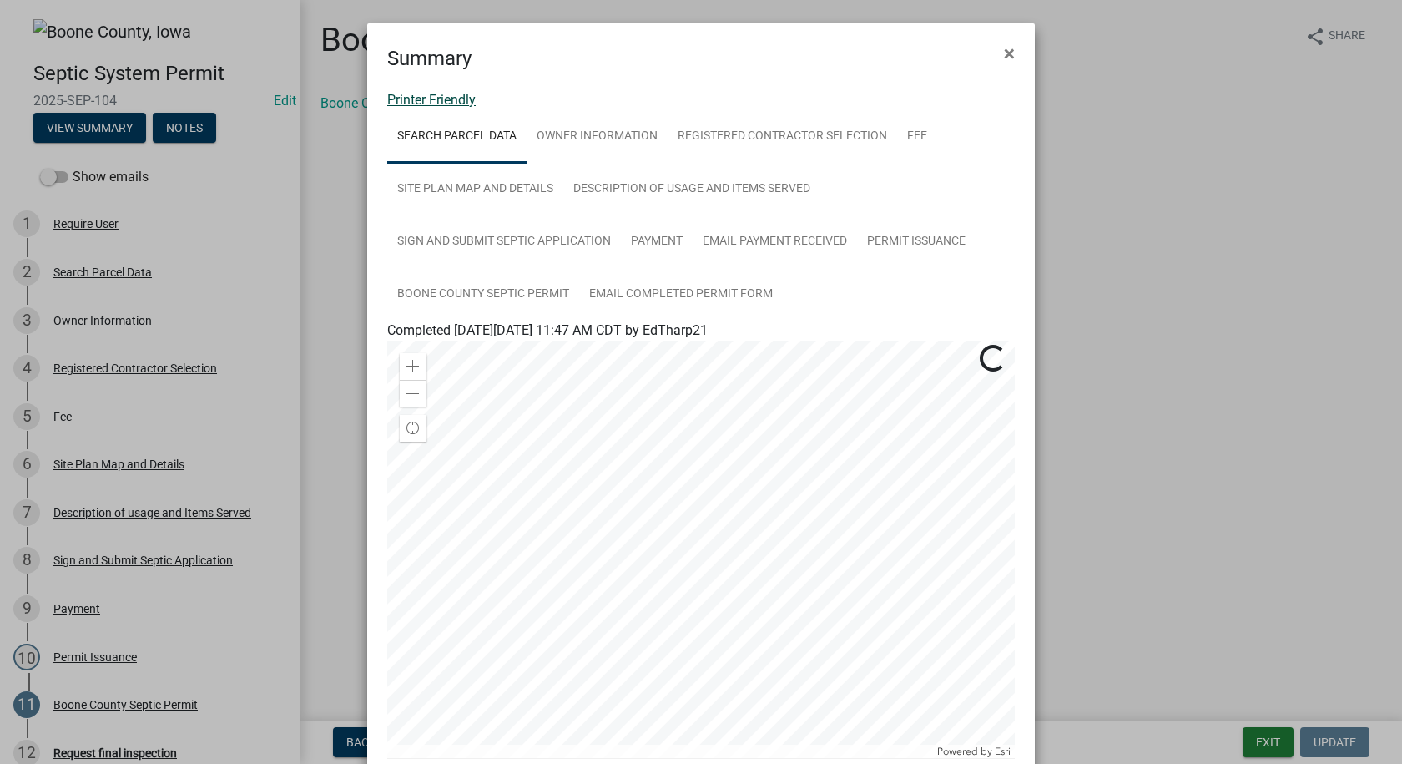
click at [456, 96] on link "Printer Friendly" at bounding box center [431, 100] width 88 height 16
click at [1004, 54] on span "×" at bounding box center [1009, 53] width 11 height 23
